Goal: Transaction & Acquisition: Purchase product/service

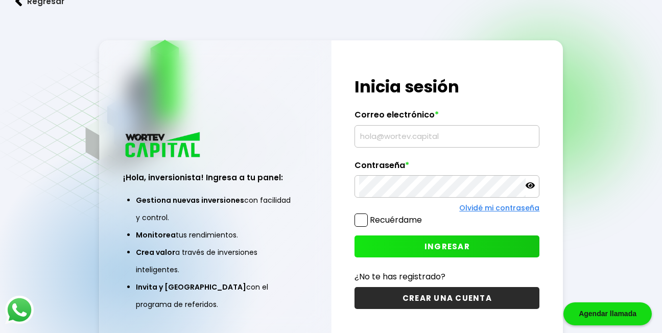
click at [467, 124] on label "Correo electrónico *" at bounding box center [446, 117] width 185 height 15
click at [442, 136] on input "text" at bounding box center [447, 136] width 176 height 21
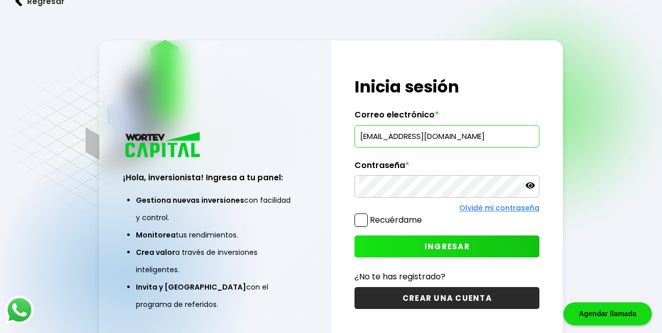
type input "[EMAIL_ADDRESS][DOMAIN_NAME]"
click at [463, 245] on span "INGRESAR" at bounding box center [446, 246] width 45 height 11
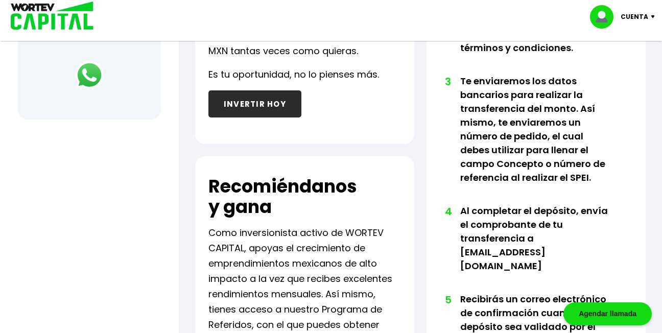
scroll to position [470, 0]
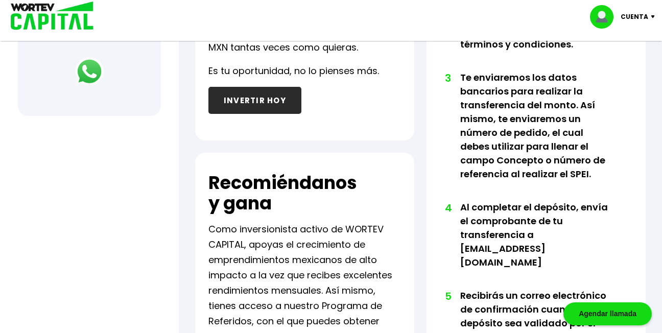
click at [605, 59] on li "2 Lee, revisa y firma el contrato, así como los términos y condiciones." at bounding box center [536, 40] width 153 height 61
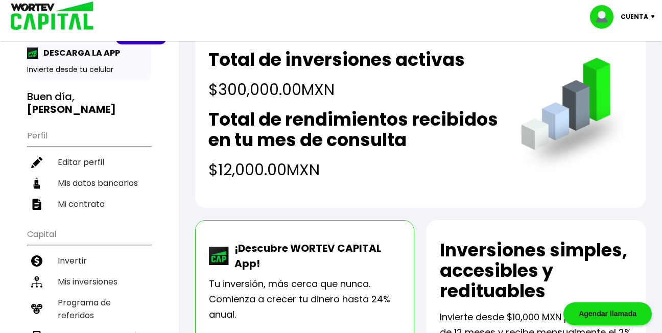
scroll to position [20, 0]
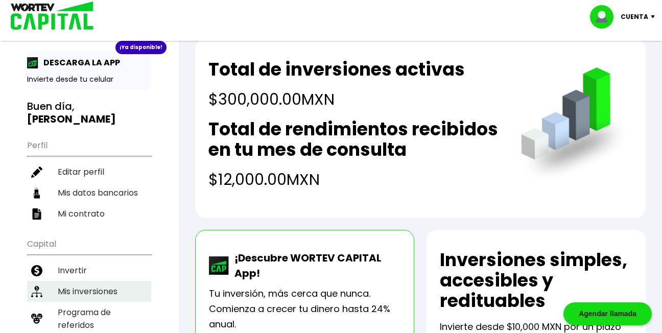
click at [82, 281] on li "Mis inversiones" at bounding box center [89, 291] width 124 height 21
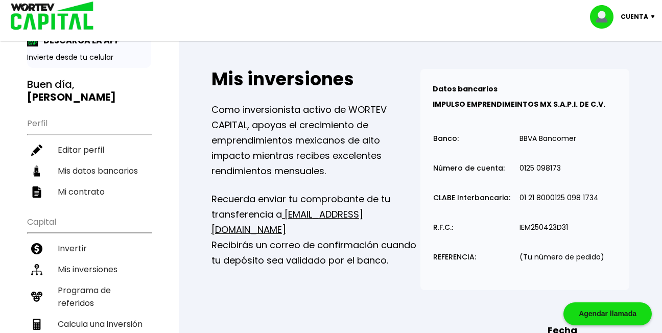
scroll to position [27, 0]
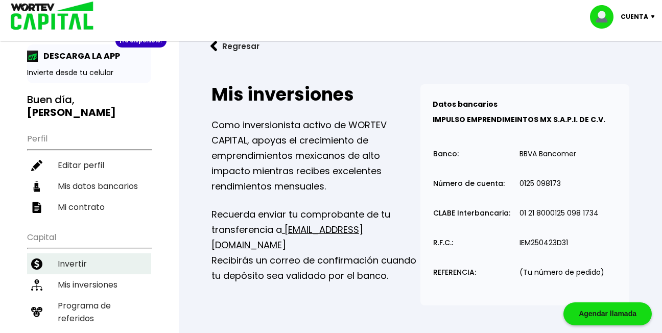
click at [70, 253] on li "Invertir" at bounding box center [89, 263] width 124 height 21
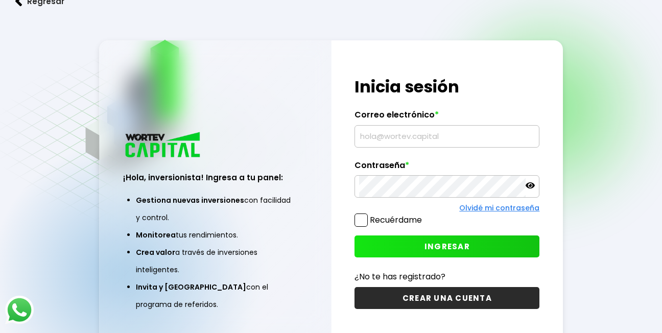
click at [384, 137] on input "text" at bounding box center [447, 136] width 176 height 21
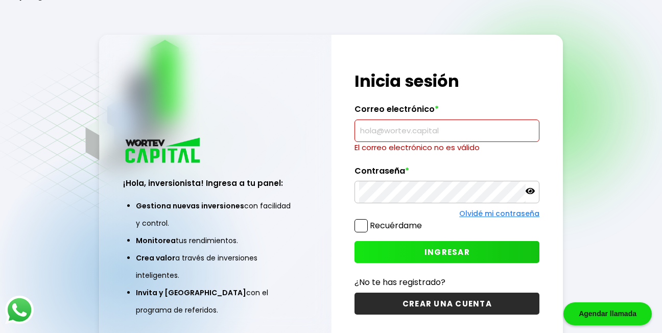
click at [375, 227] on div "Recuérdame" at bounding box center [387, 228] width 67 height 18
click at [436, 129] on input "text" at bounding box center [447, 130] width 176 height 21
type input "[EMAIL_ADDRESS][DOMAIN_NAME]"
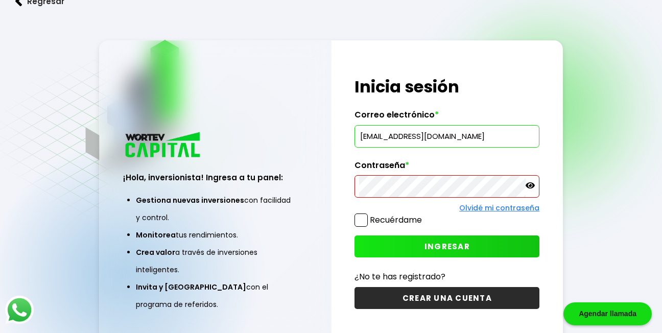
click at [429, 167] on label "Contraseña *" at bounding box center [446, 167] width 185 height 15
click at [446, 248] on span "INGRESAR" at bounding box center [446, 246] width 45 height 11
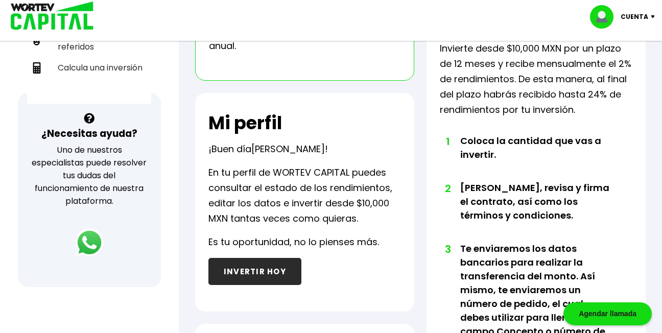
scroll to position [306, 0]
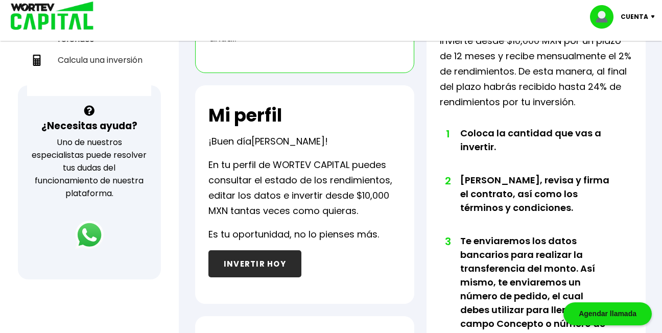
click at [258, 267] on button "INVERTIR HOY" at bounding box center [254, 263] width 93 height 27
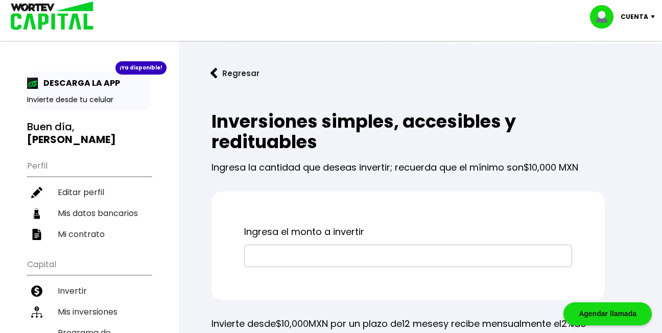
click at [261, 257] on input "text" at bounding box center [408, 255] width 319 height 21
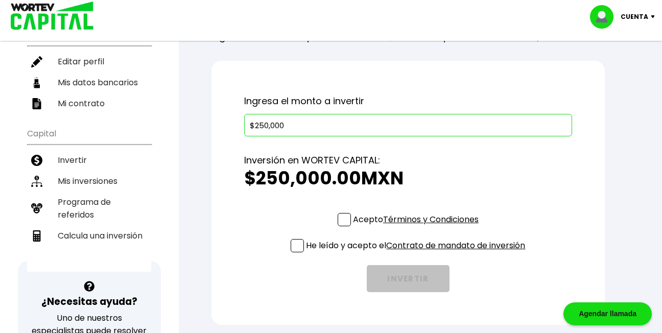
scroll to position [143, 0]
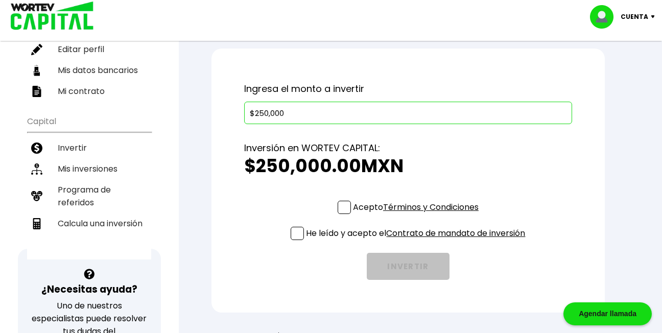
type input "$250,000"
click at [344, 207] on span at bounding box center [343, 207] width 13 height 13
click at [418, 215] on input "Acepto Términos y Condiciones" at bounding box center [418, 215] width 0 height 0
click at [296, 232] on span at bounding box center [296, 233] width 13 height 13
click at [418, 241] on input "He leído y acepto el Contrato de mandato de inversión" at bounding box center [418, 241] width 0 height 0
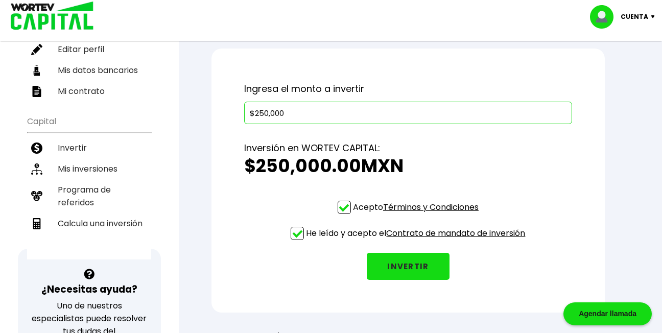
click at [296, 232] on span at bounding box center [296, 233] width 13 height 13
click at [418, 241] on input "He leído y acepto el Contrato de mandato de inversión" at bounding box center [418, 241] width 0 height 0
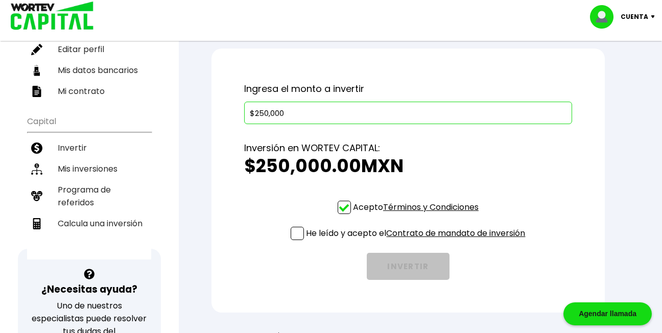
click at [294, 230] on span at bounding box center [296, 233] width 13 height 13
click at [418, 241] on input "He leído y acepto el Contrato de mandato de inversión" at bounding box center [418, 241] width 0 height 0
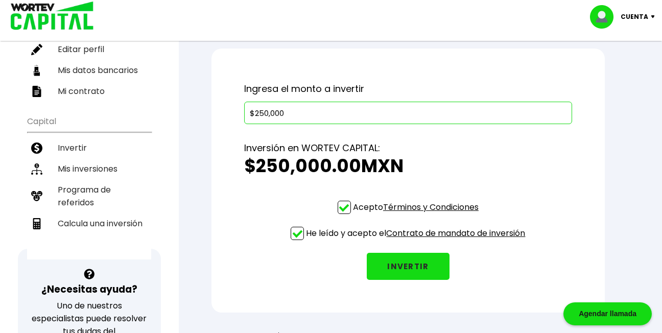
click at [411, 264] on button "INVERTIR" at bounding box center [407, 266] width 83 height 27
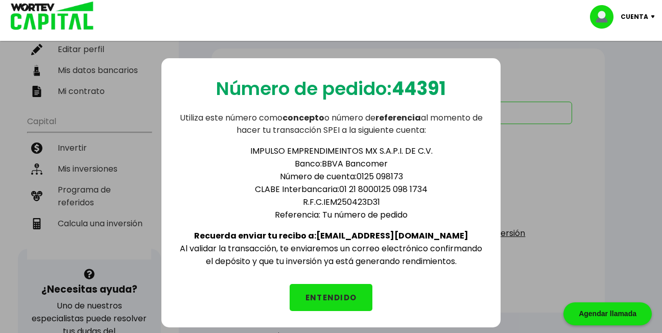
click at [364, 276] on div "Número de pedido: 44391 Utiliza este número como concepto o número de referenci…" at bounding box center [330, 192] width 339 height 269
click at [616, 199] on div "Número de pedido: 44391 Utiliza este número como concepto o número de referenci…" at bounding box center [331, 199] width 662 height 333
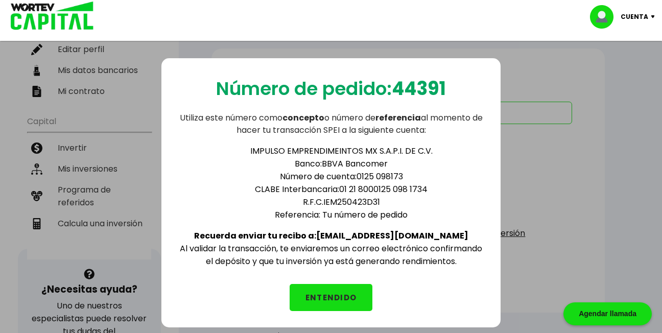
click at [616, 199] on div "Número de pedido: 44391 Utiliza este número como concepto o número de referenci…" at bounding box center [331, 199] width 662 height 333
click at [590, 269] on div "Número de pedido: 44391 Utiliza este número como concepto o número de referenci…" at bounding box center [331, 199] width 662 height 333
click at [658, 32] on div "Cuenta Editar perfil Cerrar sesión" at bounding box center [331, 16] width 662 height 33
click at [328, 297] on button "ENTENDIDO" at bounding box center [330, 297] width 83 height 27
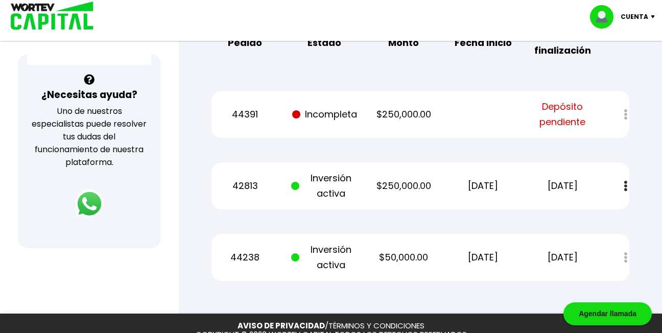
scroll to position [347, 0]
